Goal: Book appointment/travel/reservation

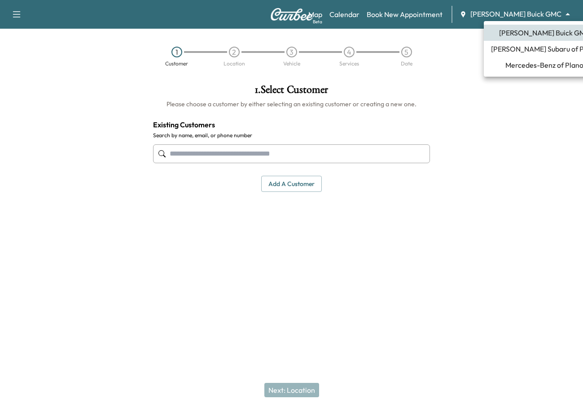
click at [525, 13] on body "Support Log Out Map Beta Calendar Book New Appointment [PERSON_NAME] Buick GMC …" at bounding box center [291, 204] width 583 height 408
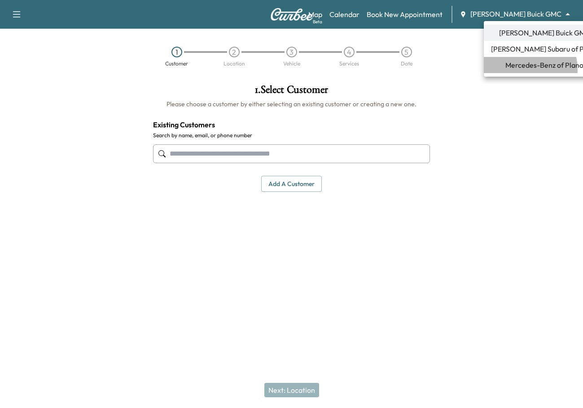
click at [521, 70] on span "Mercedes-Benz of Plano" at bounding box center [544, 65] width 78 height 11
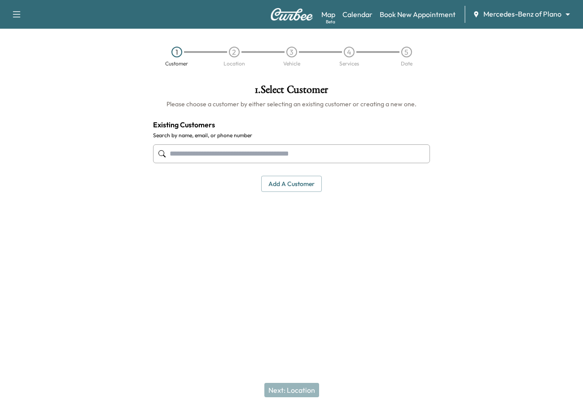
click at [318, 155] on input "text" at bounding box center [291, 154] width 277 height 19
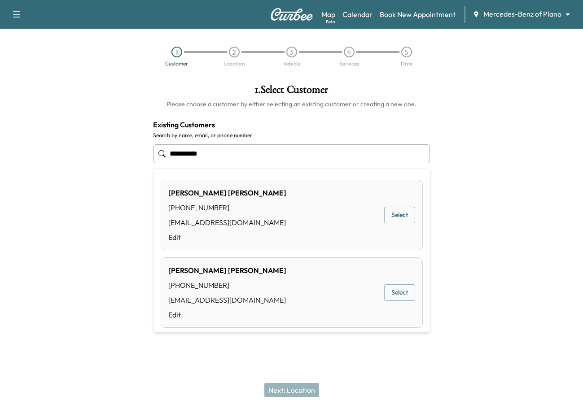
click at [397, 219] on button "Select" at bounding box center [399, 215] width 31 height 17
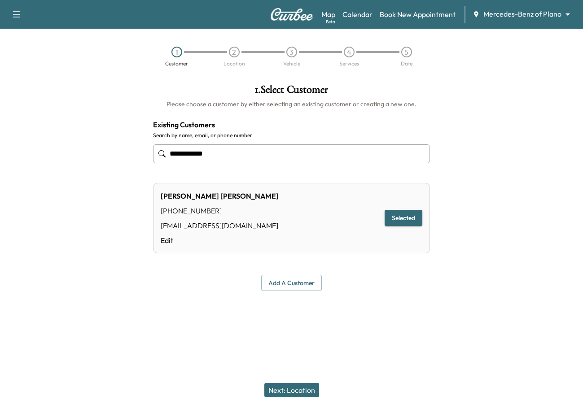
type input "**********"
click at [290, 381] on div "Next: Location" at bounding box center [291, 391] width 583 height 36
click at [290, 391] on button "Next: Location" at bounding box center [291, 390] width 55 height 14
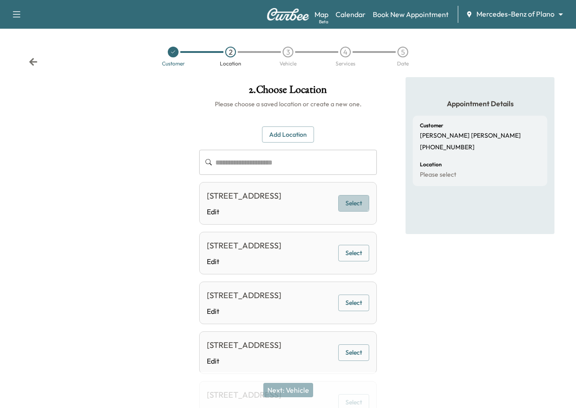
click at [349, 202] on button "Select" at bounding box center [353, 203] width 31 height 17
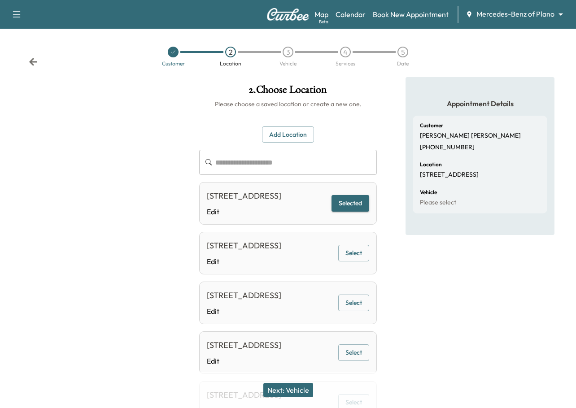
click at [286, 392] on button "Next: Vehicle" at bounding box center [288, 390] width 50 height 14
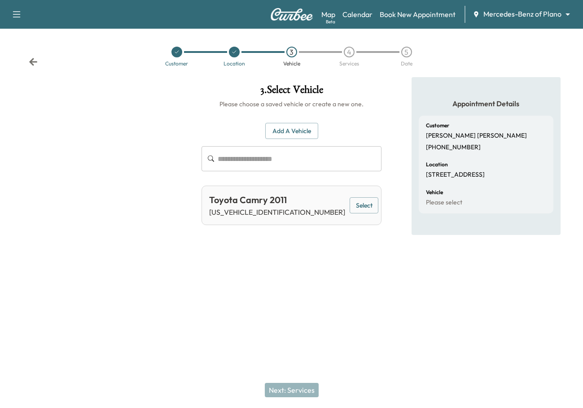
click at [358, 211] on button "Select" at bounding box center [364, 205] width 29 height 17
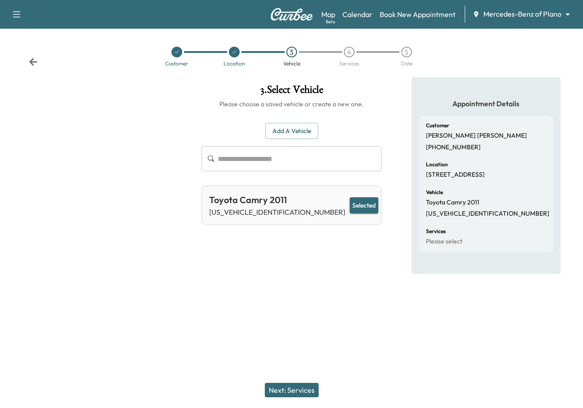
click at [287, 391] on button "Next: Services" at bounding box center [292, 390] width 54 height 14
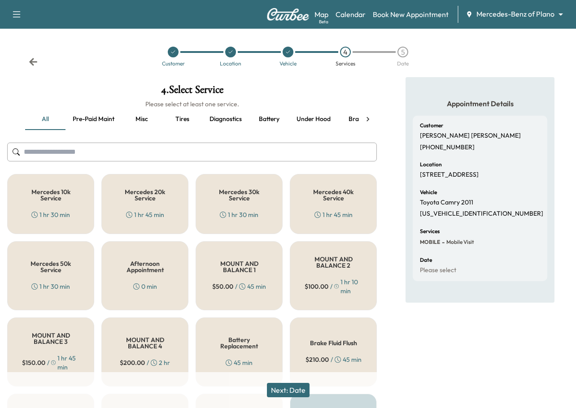
click at [290, 394] on button "Next: Date" at bounding box center [288, 390] width 43 height 14
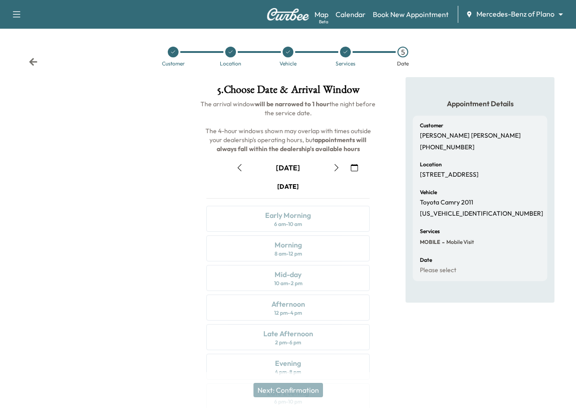
click at [337, 169] on icon "button" at bounding box center [337, 167] width 4 height 7
click at [346, 53] on icon at bounding box center [345, 51] width 5 height 5
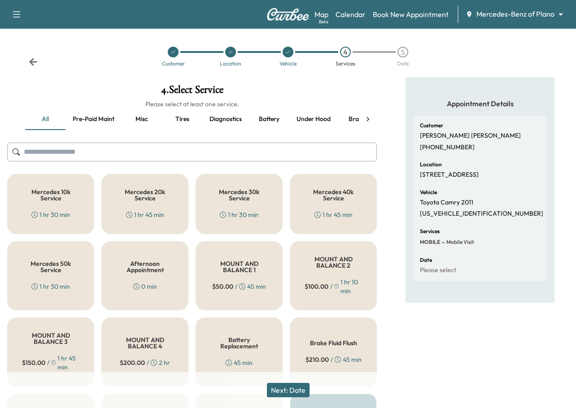
click at [97, 118] on button "Pre-paid maint" at bounding box center [94, 120] width 56 height 22
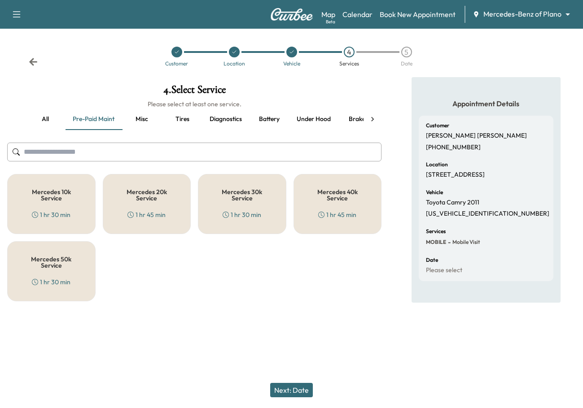
click at [256, 201] on h5 "Mercedes 30k Service" at bounding box center [242, 195] width 59 height 13
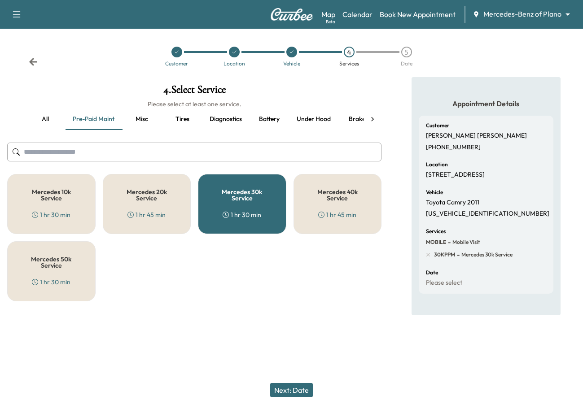
click at [289, 391] on button "Next: Date" at bounding box center [291, 390] width 43 height 14
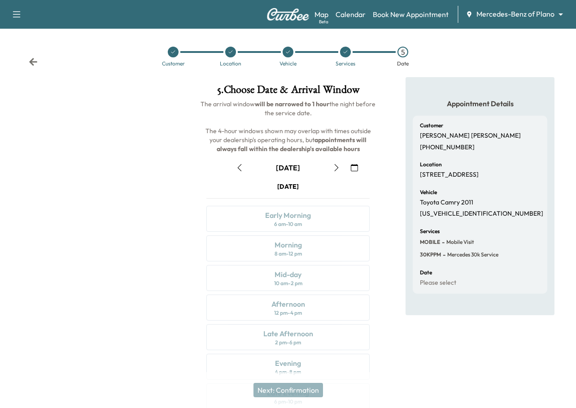
click at [337, 166] on icon "button" at bounding box center [337, 167] width 4 height 7
click at [337, 167] on icon "button" at bounding box center [336, 167] width 7 height 7
click at [343, 50] on icon at bounding box center [345, 51] width 5 height 5
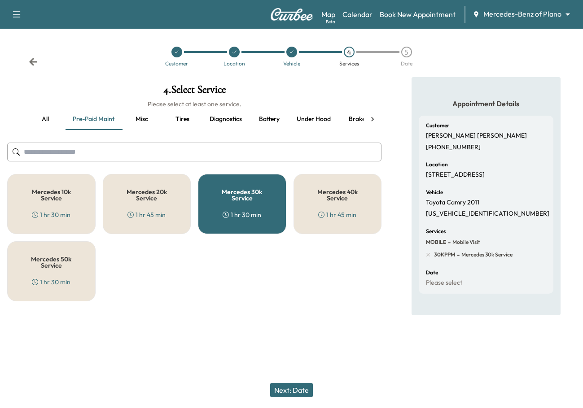
click at [345, 203] on div "Mercedes 40k Service 1 hr 45 min" at bounding box center [338, 204] width 88 height 60
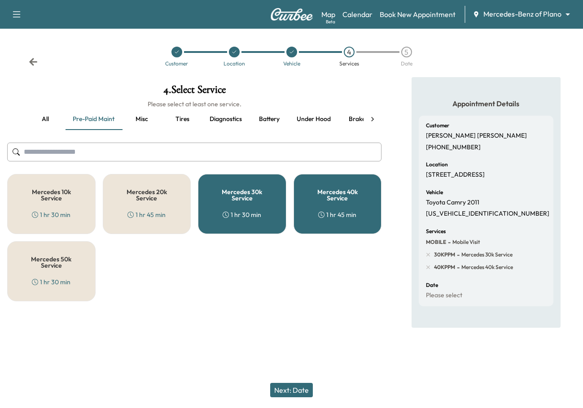
click at [228, 206] on div "Mercedes 30k Service 1 hr 30 min" at bounding box center [242, 204] width 88 height 60
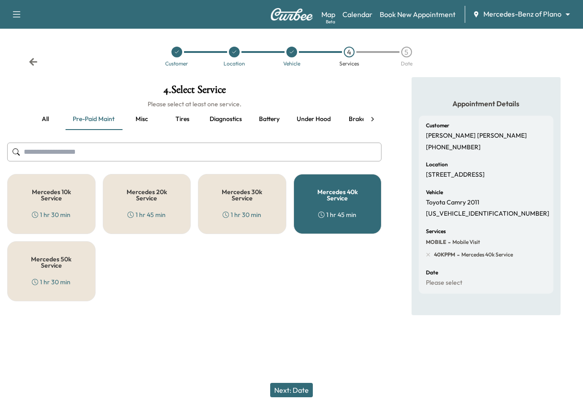
click at [289, 390] on button "Next: Date" at bounding box center [291, 390] width 43 height 14
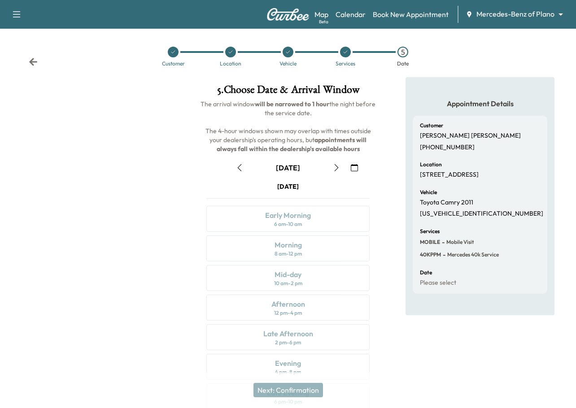
click at [338, 169] on icon "button" at bounding box center [336, 167] width 7 height 7
click at [344, 165] on div "[DATE]" at bounding box center [288, 168] width 178 height 14
click at [338, 166] on icon "button" at bounding box center [336, 167] width 7 height 7
